Goal: Find specific page/section: Find specific page/section

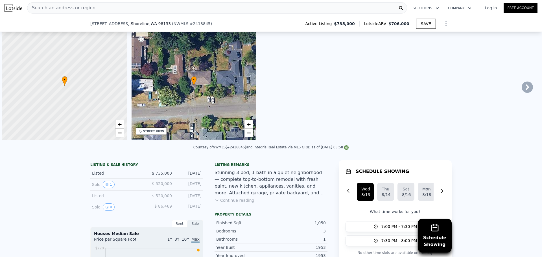
scroll to position [0, 2]
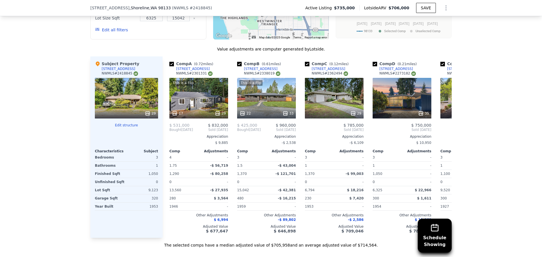
drag, startPoint x: 0, startPoint y: 0, endPoint x: 42, endPoint y: 40, distance: 58.1
click at [42, 40] on div "Schedule Showing We found 12 sales that match your search Listings provided by …" at bounding box center [271, 86] width 542 height 324
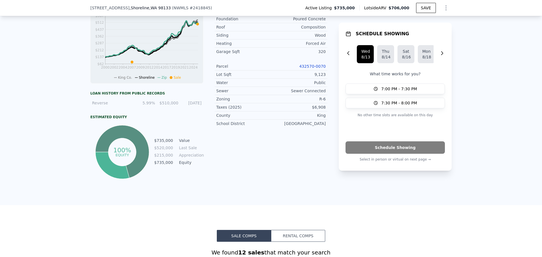
scroll to position [0, 0]
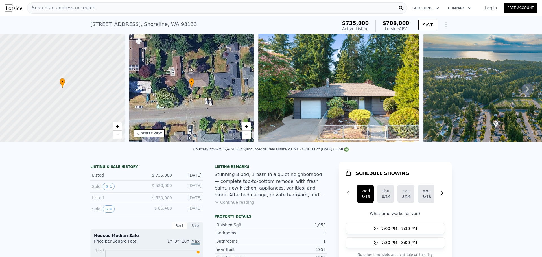
click at [101, 8] on div "Search an address or region" at bounding box center [217, 7] width 380 height 11
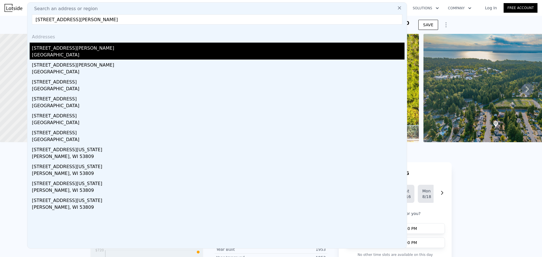
type input "[STREET_ADDRESS][PERSON_NAME]"
click at [84, 50] on div "[STREET_ADDRESS][PERSON_NAME]" at bounding box center [218, 47] width 373 height 9
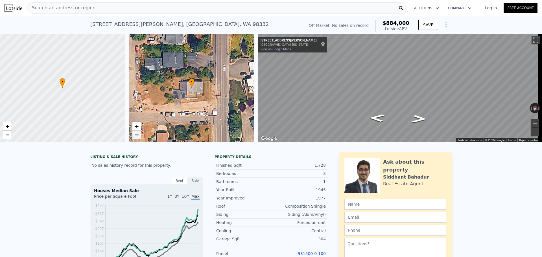
click at [133, 135] on link "−" at bounding box center [136, 135] width 8 height 8
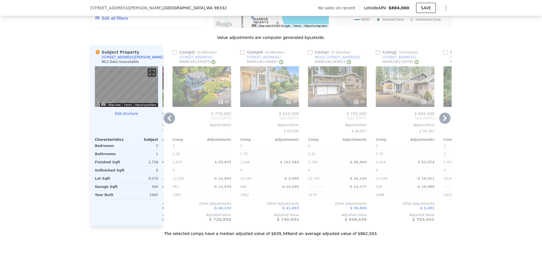
scroll to position [469, 0]
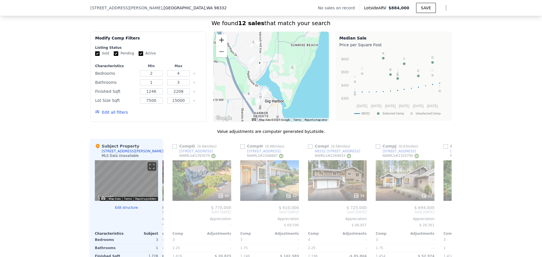
click at [216, 42] on button "Zoom in" at bounding box center [221, 39] width 11 height 11
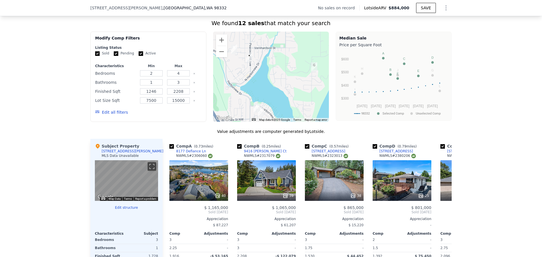
scroll to position [563, 0]
